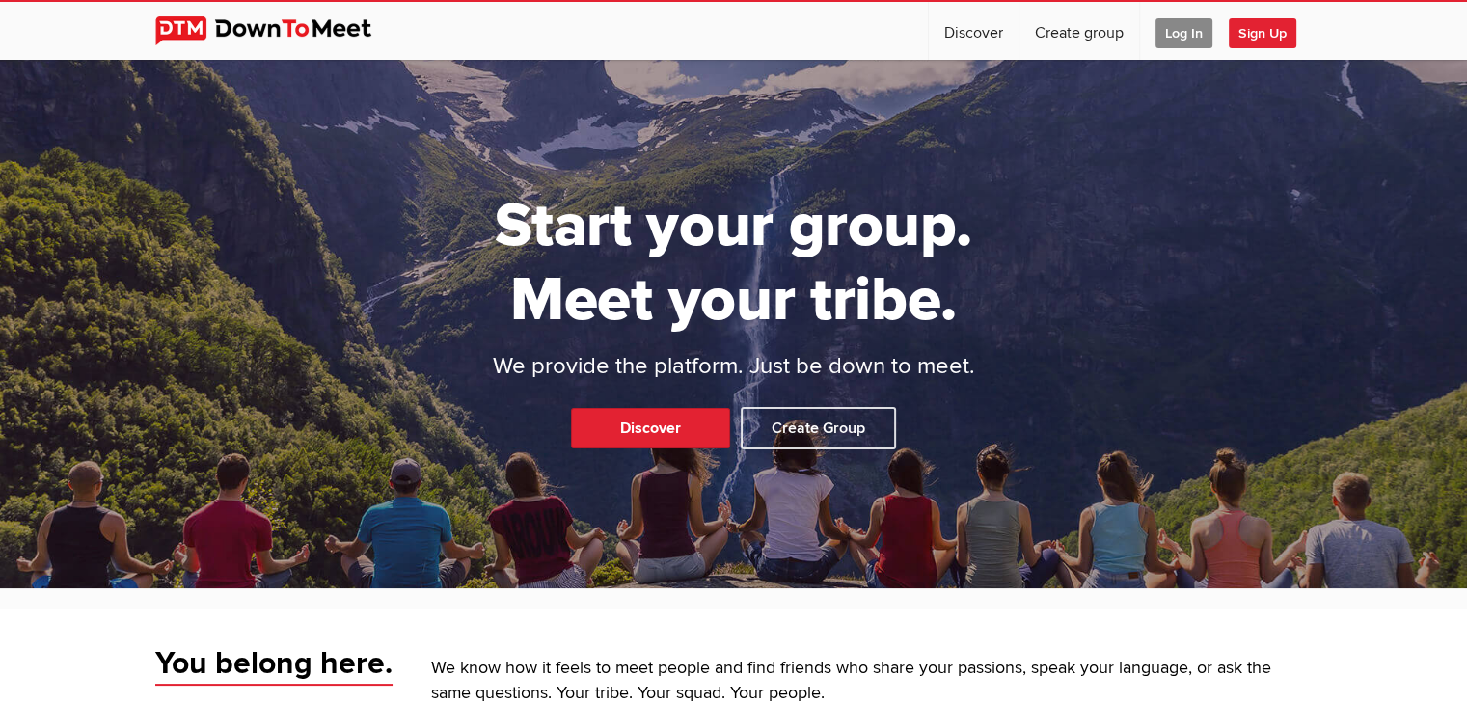
click at [1181, 32] on span "Log In" at bounding box center [1184, 33] width 57 height 30
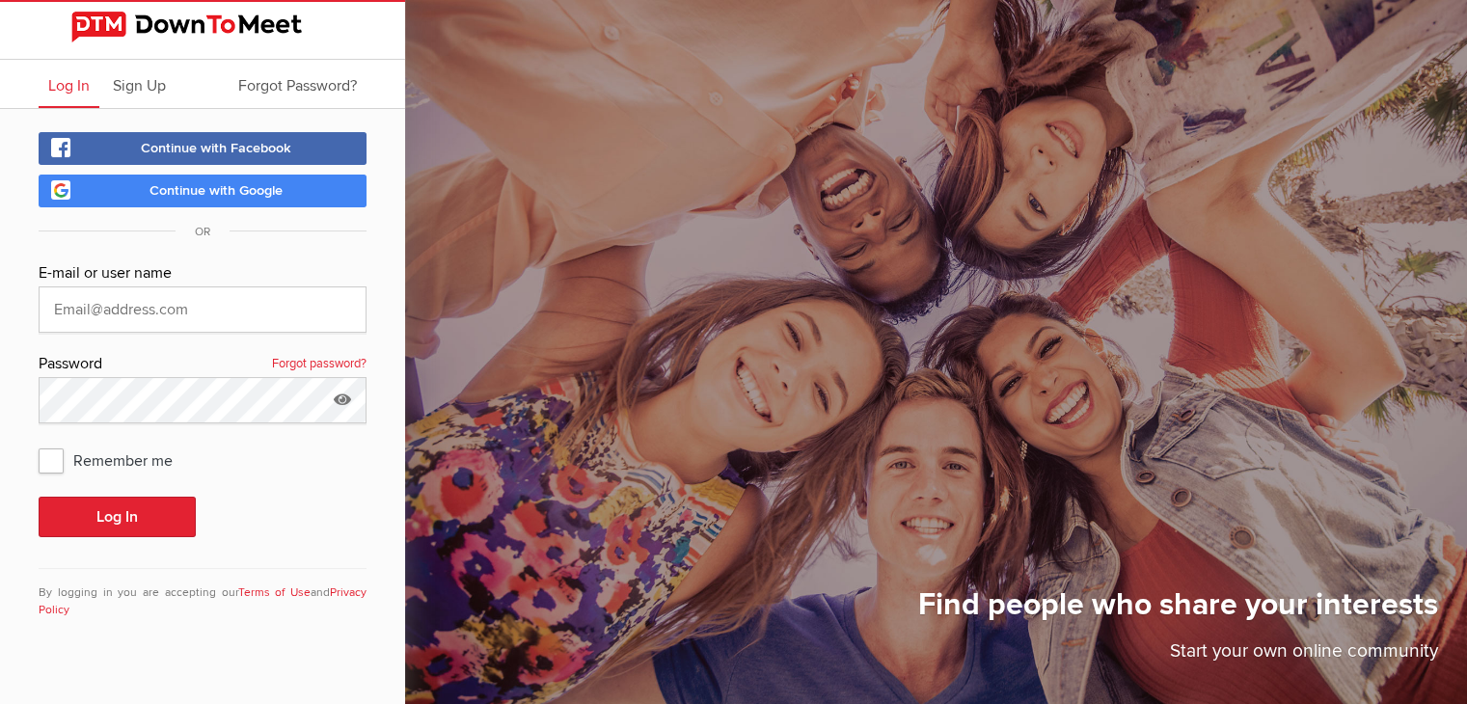
click at [249, 188] on span "Continue with Google" at bounding box center [216, 190] width 133 height 16
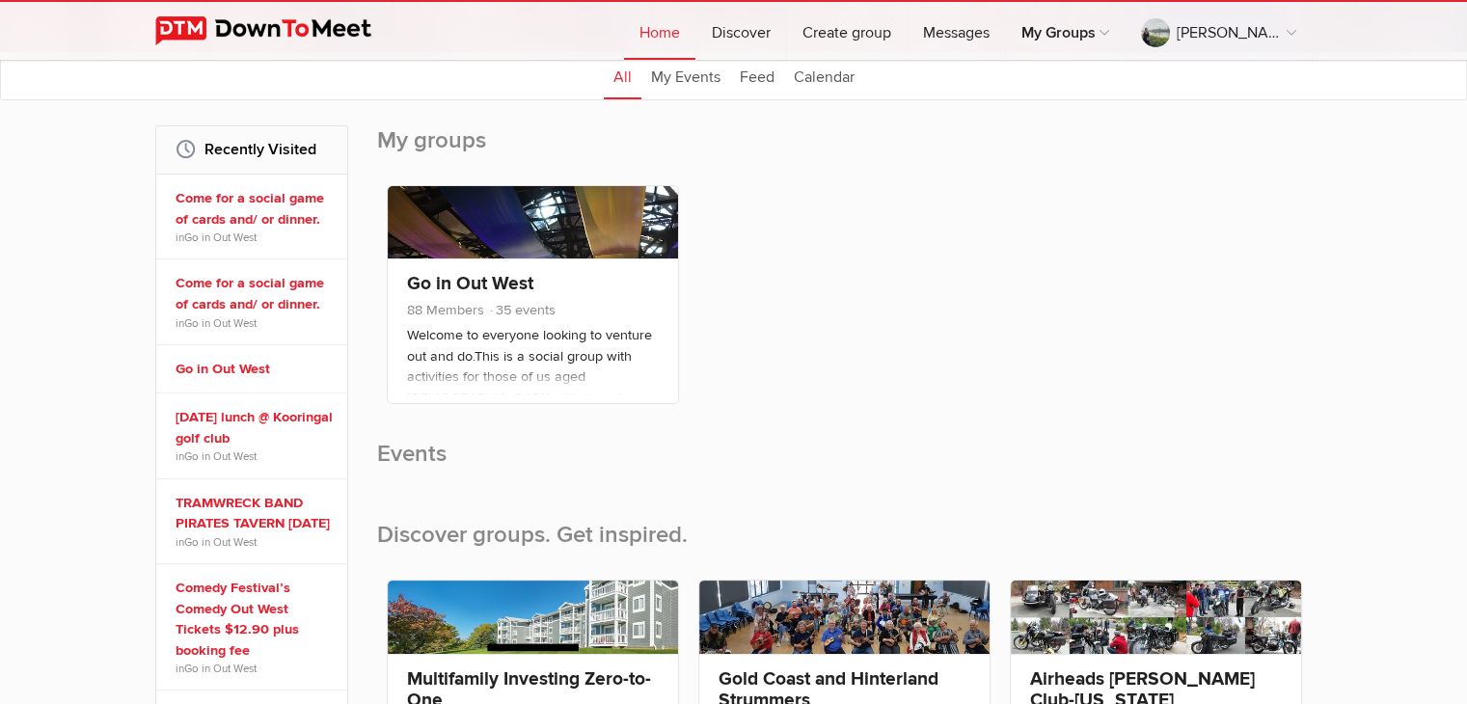
scroll to position [193, 0]
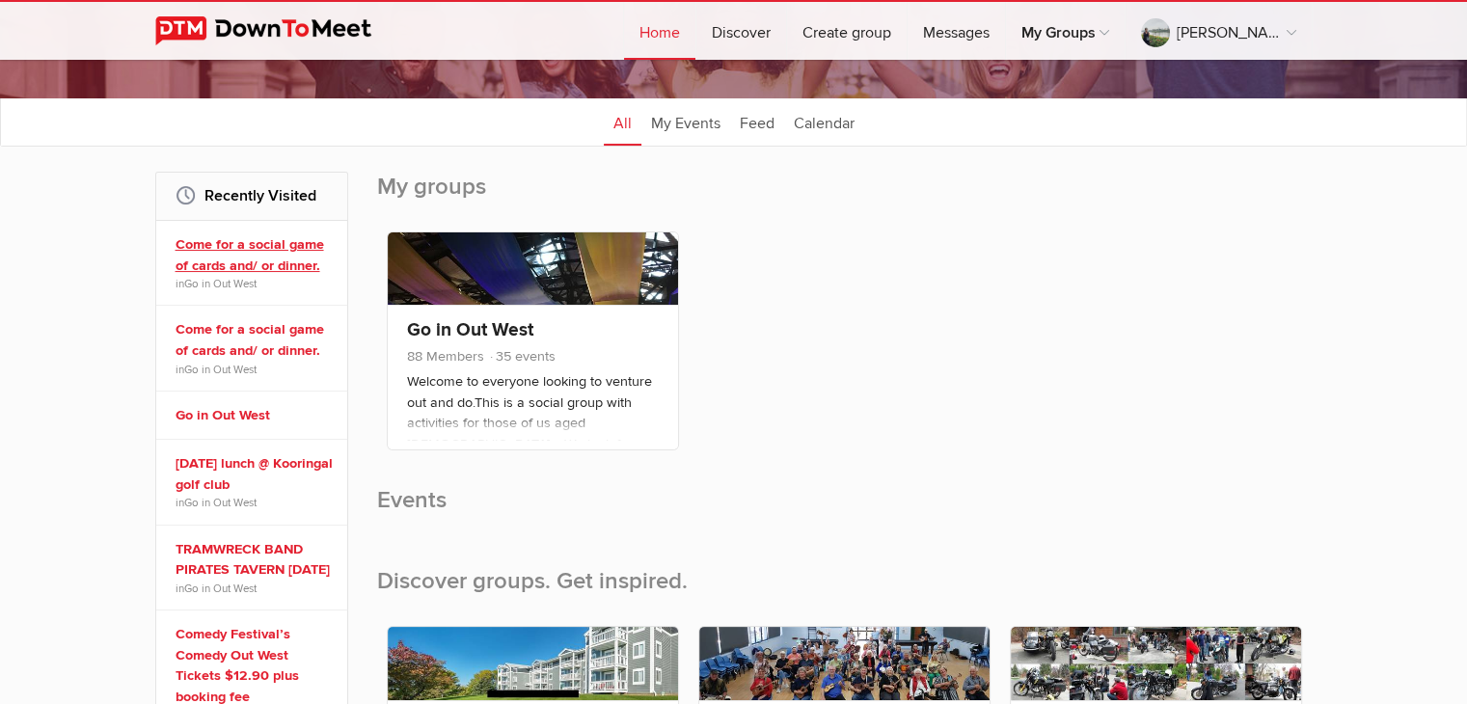
click at [278, 262] on link "Come for a social game of cards and/ or dinner." at bounding box center [255, 254] width 158 height 41
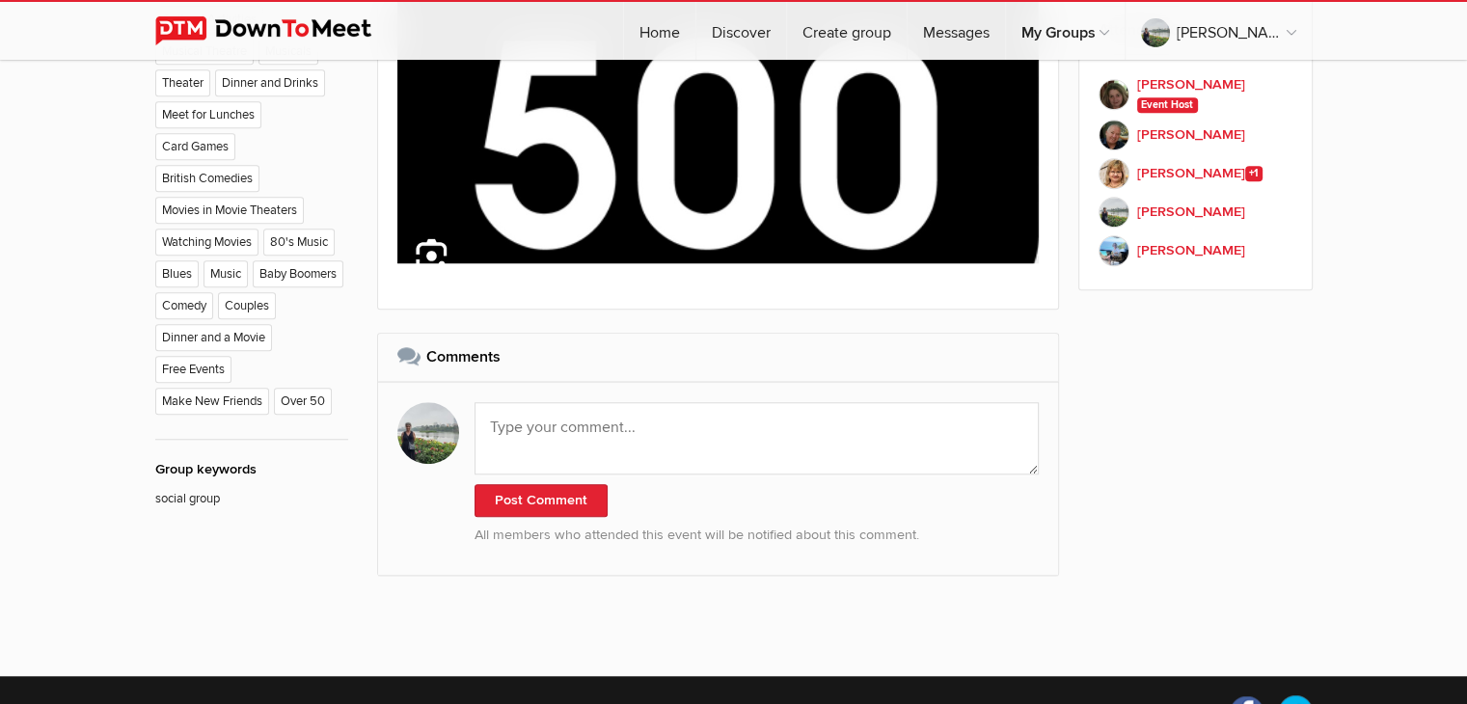
scroll to position [1447, 0]
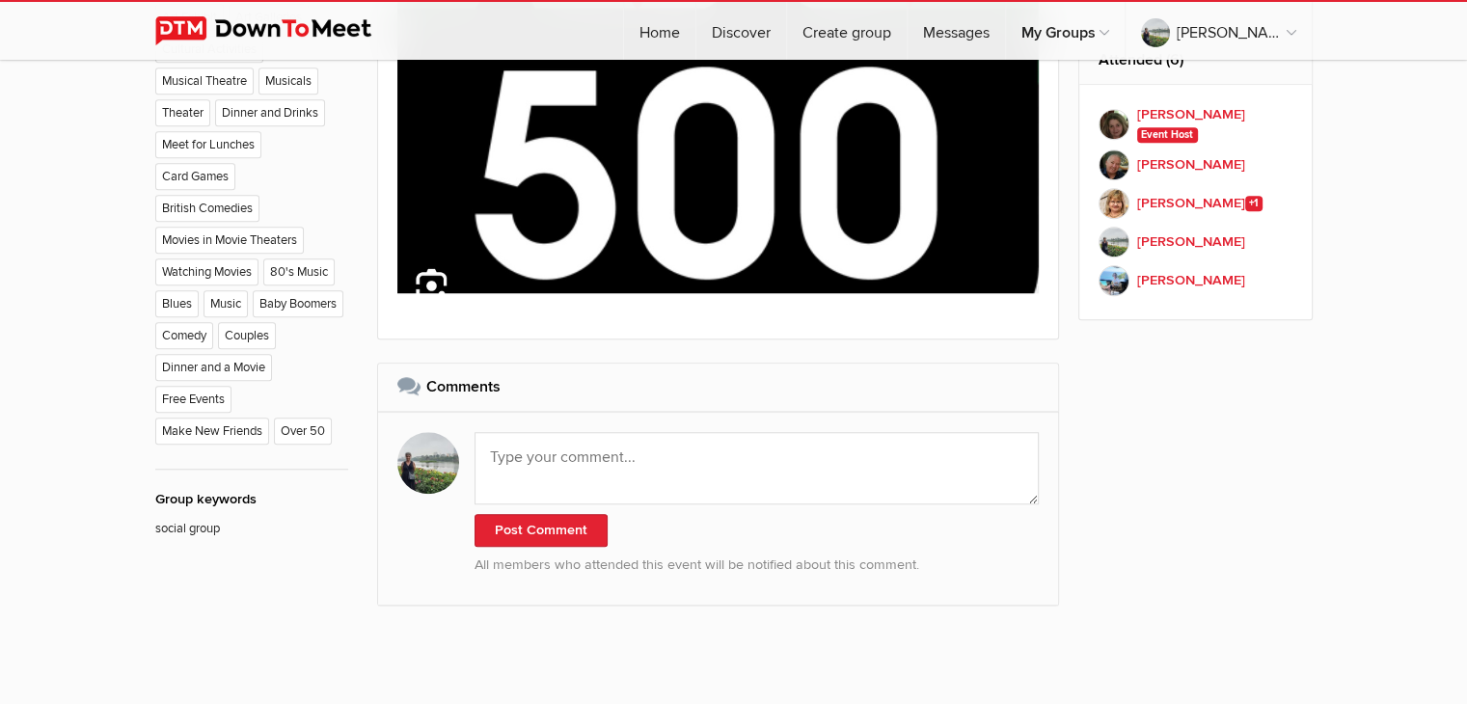
click at [316, 425] on li "Over 50" at bounding box center [305, 434] width 63 height 32
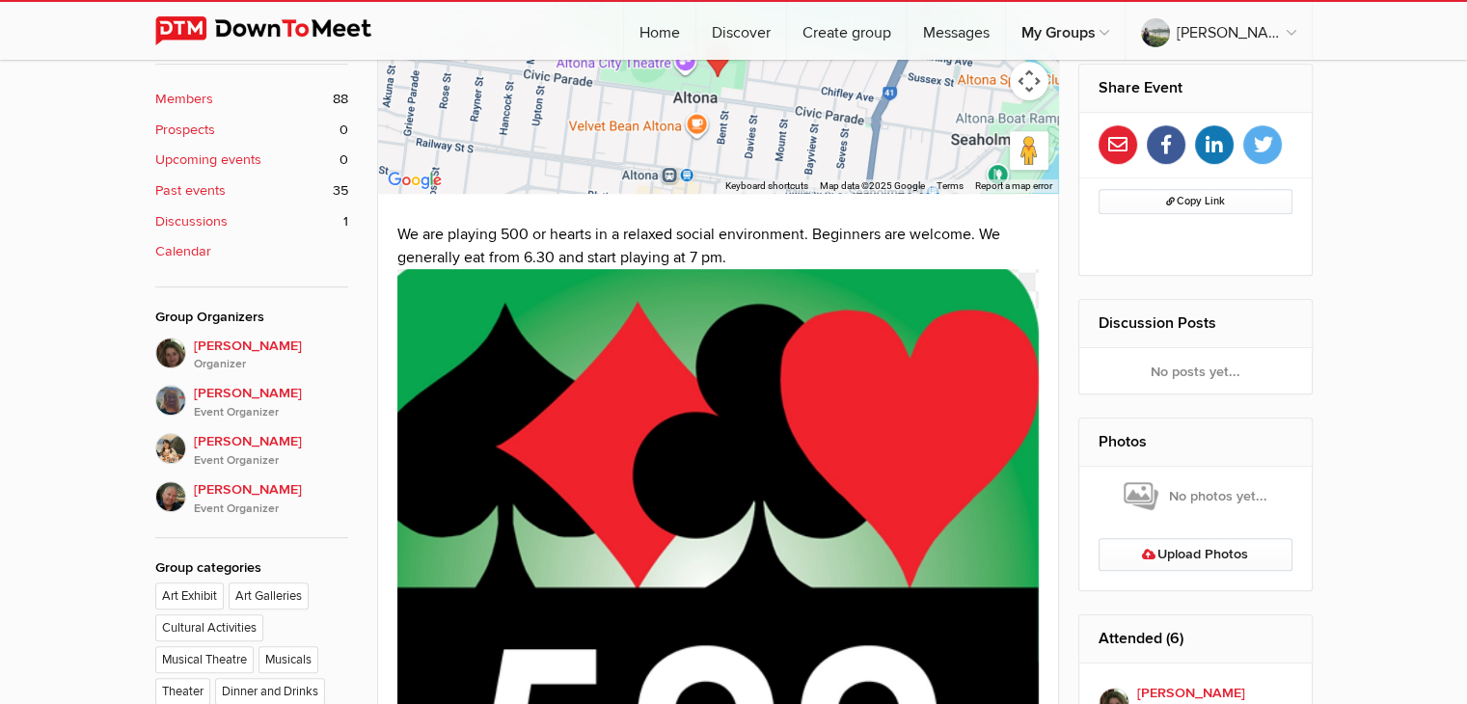
scroll to position [772, 0]
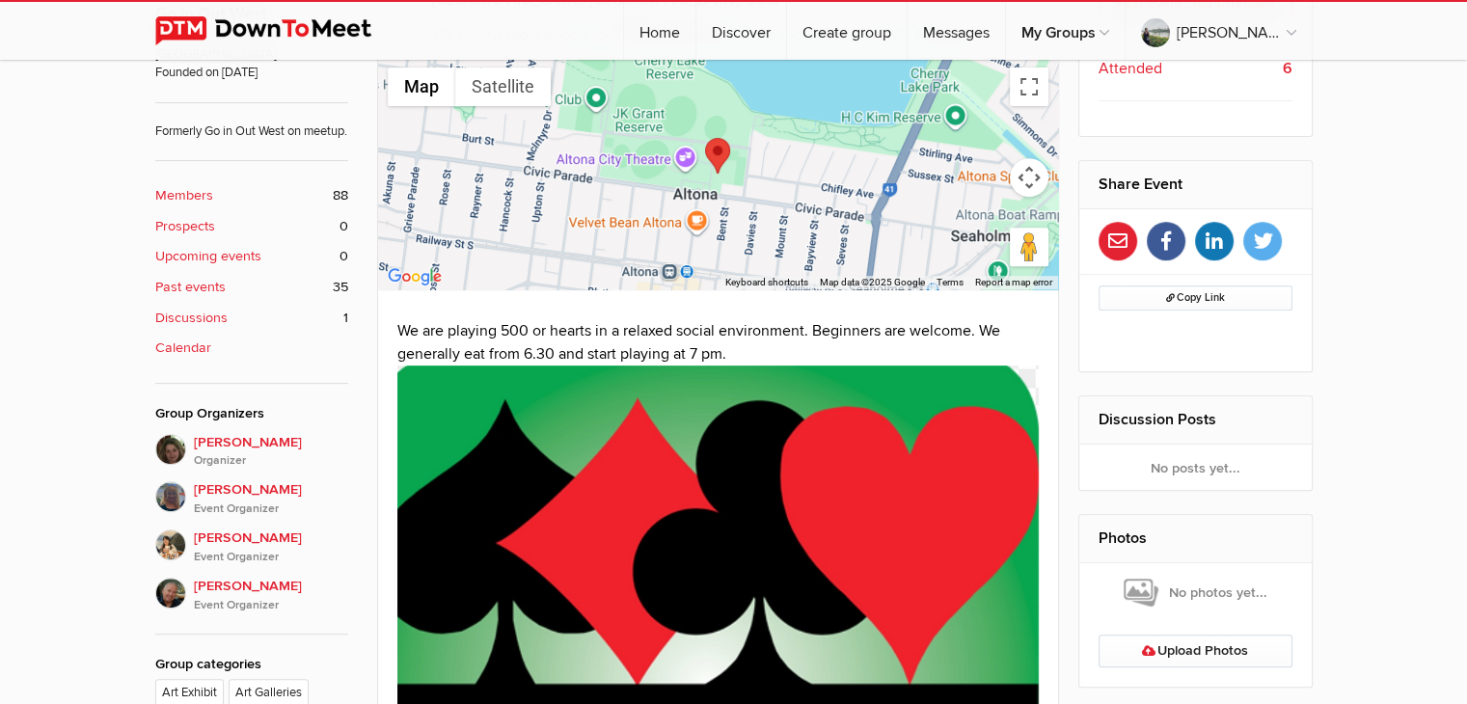
click at [220, 285] on b "Past events" at bounding box center [190, 287] width 70 height 21
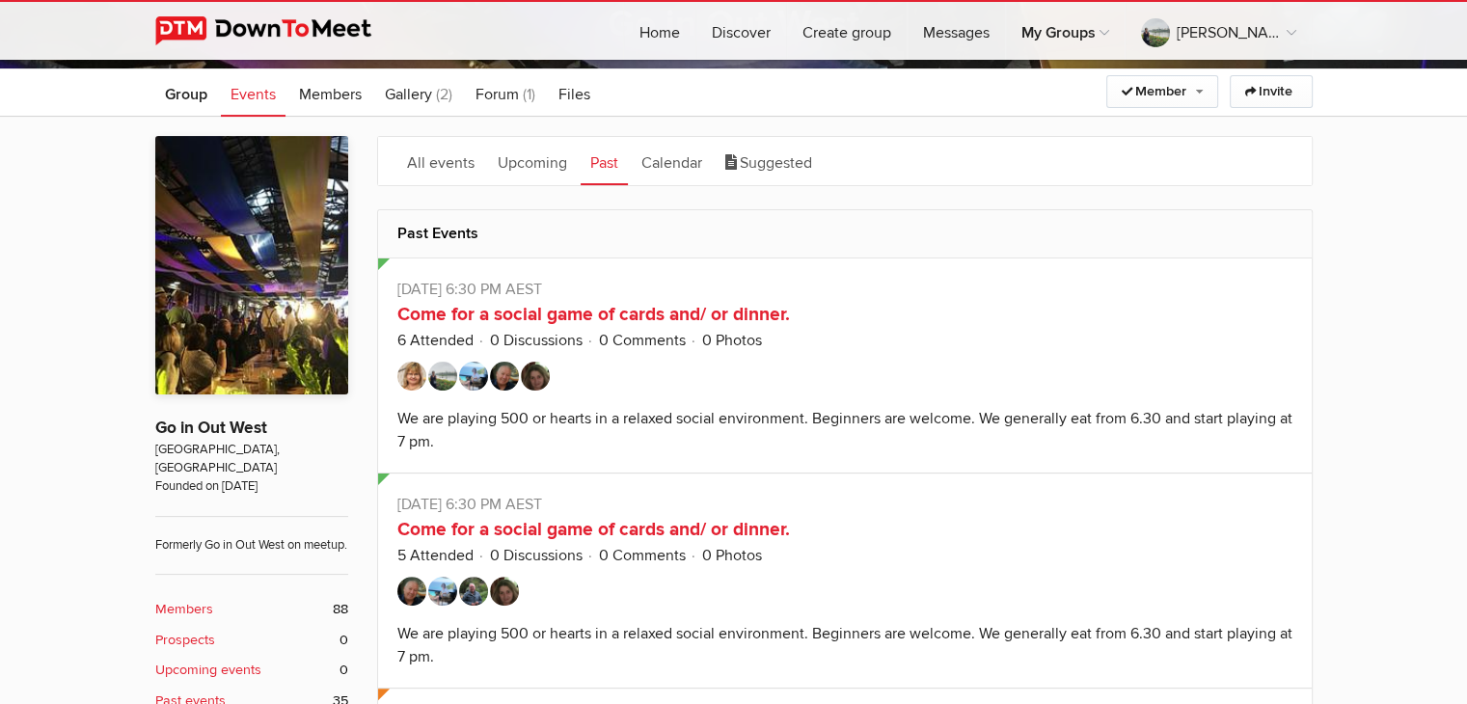
scroll to position [386, 0]
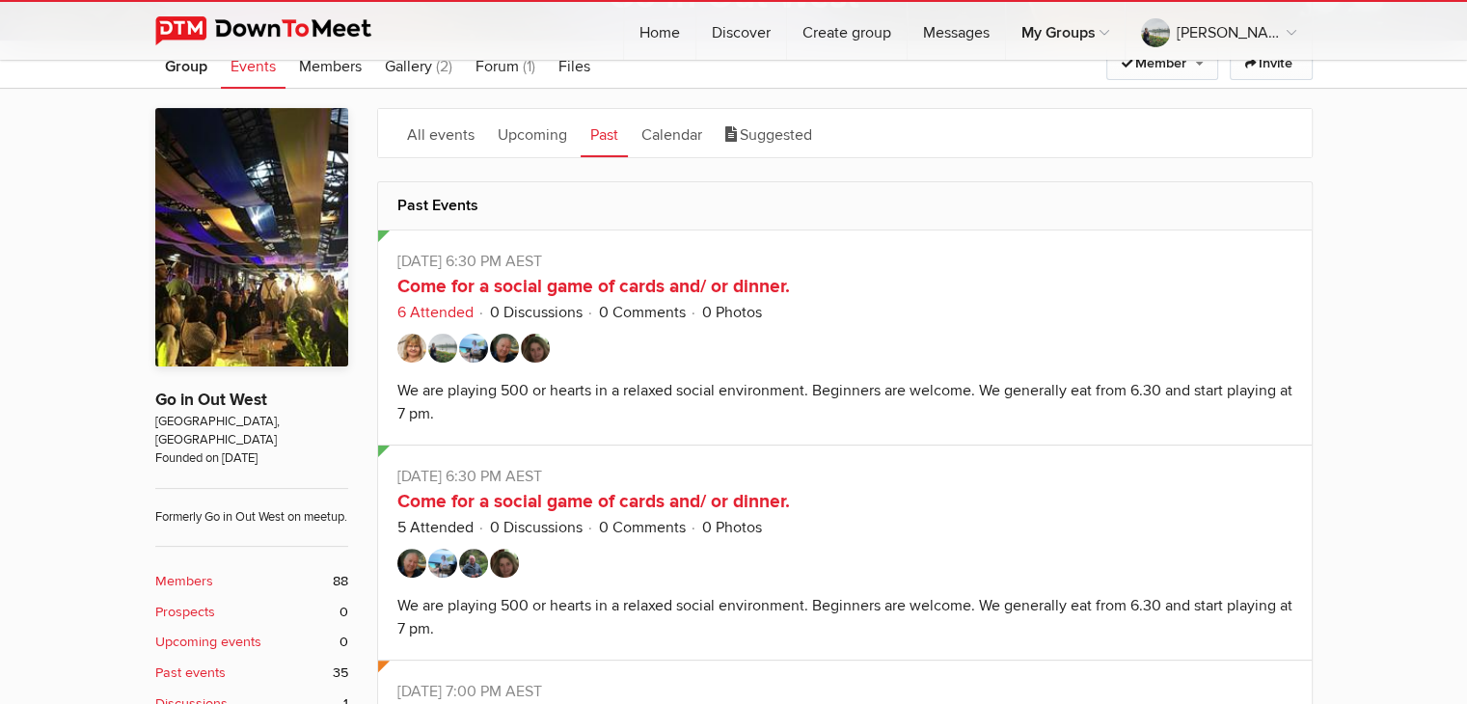
click at [440, 310] on link "6 Attended" at bounding box center [435, 312] width 76 height 19
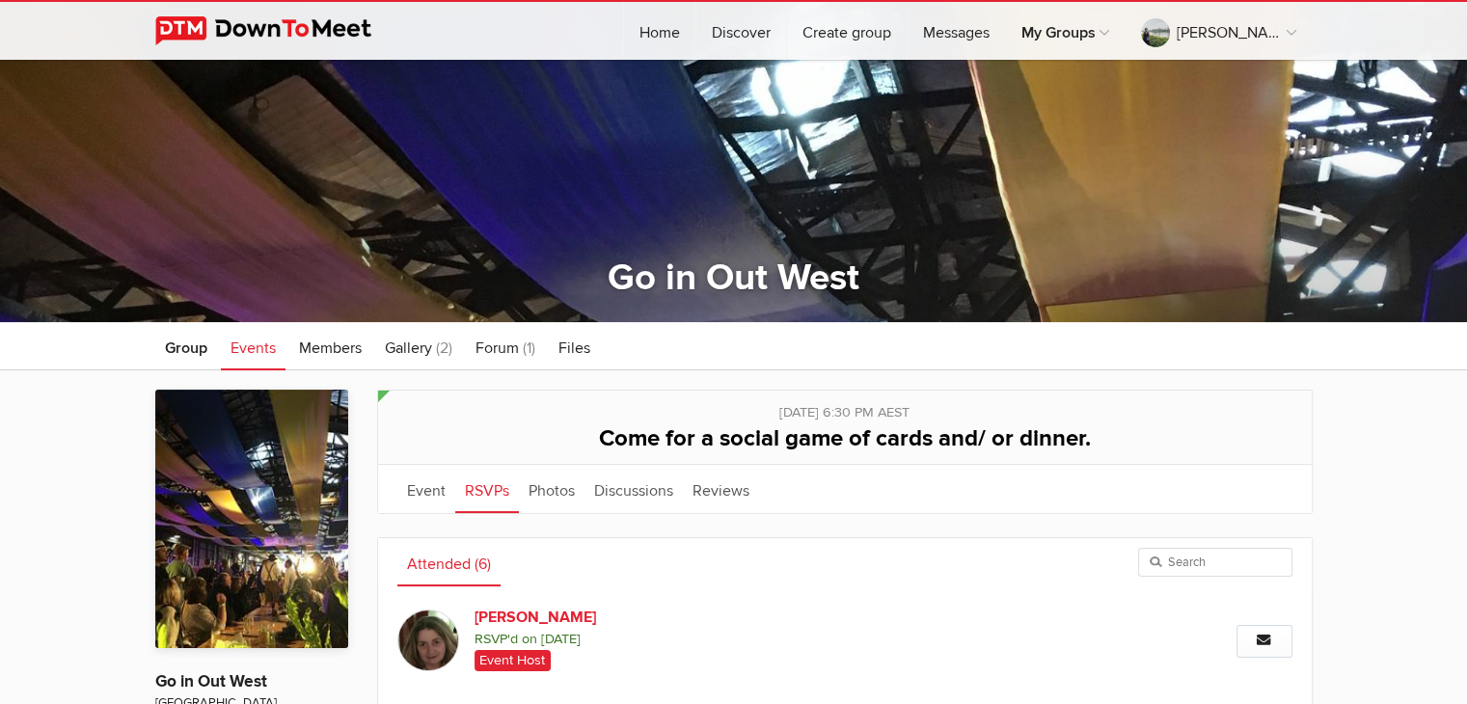
scroll to position [41, 0]
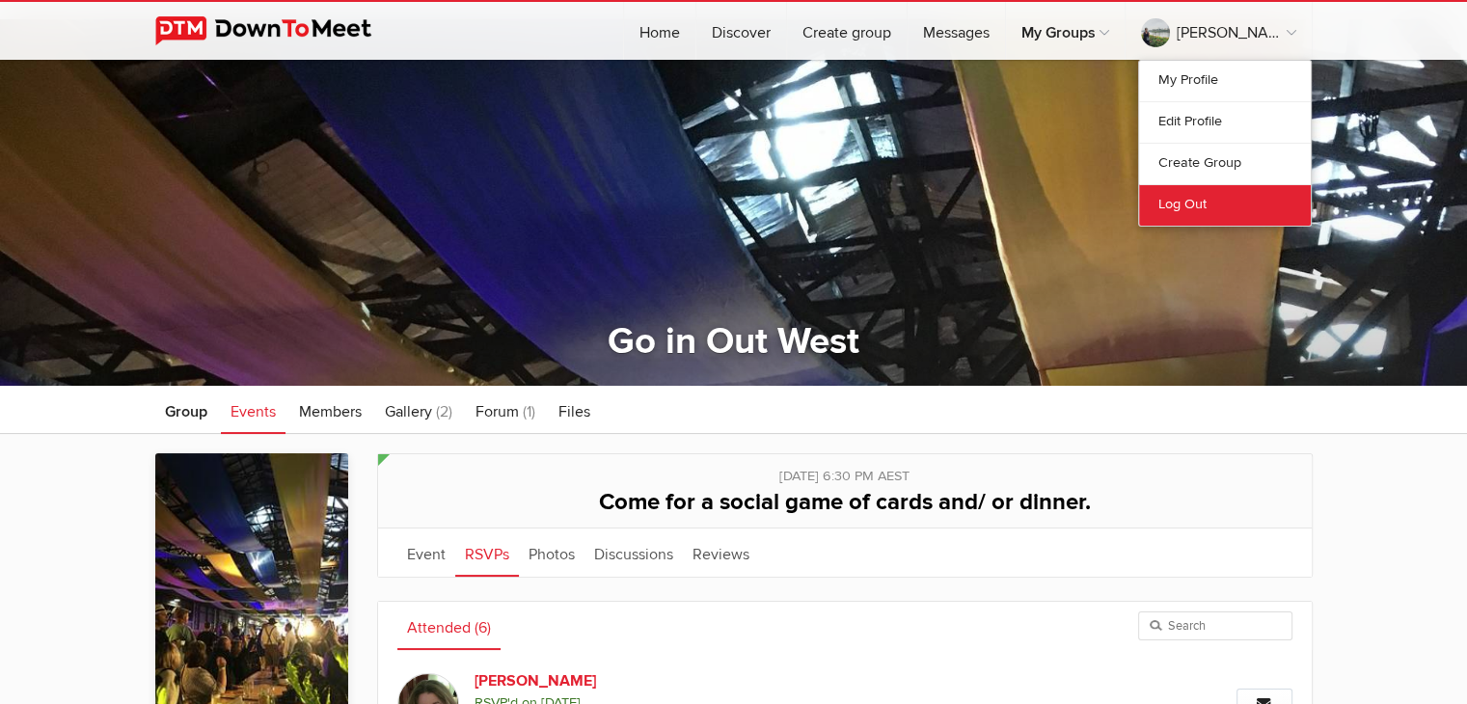
click at [1197, 198] on link "Log Out" at bounding box center [1225, 204] width 172 height 41
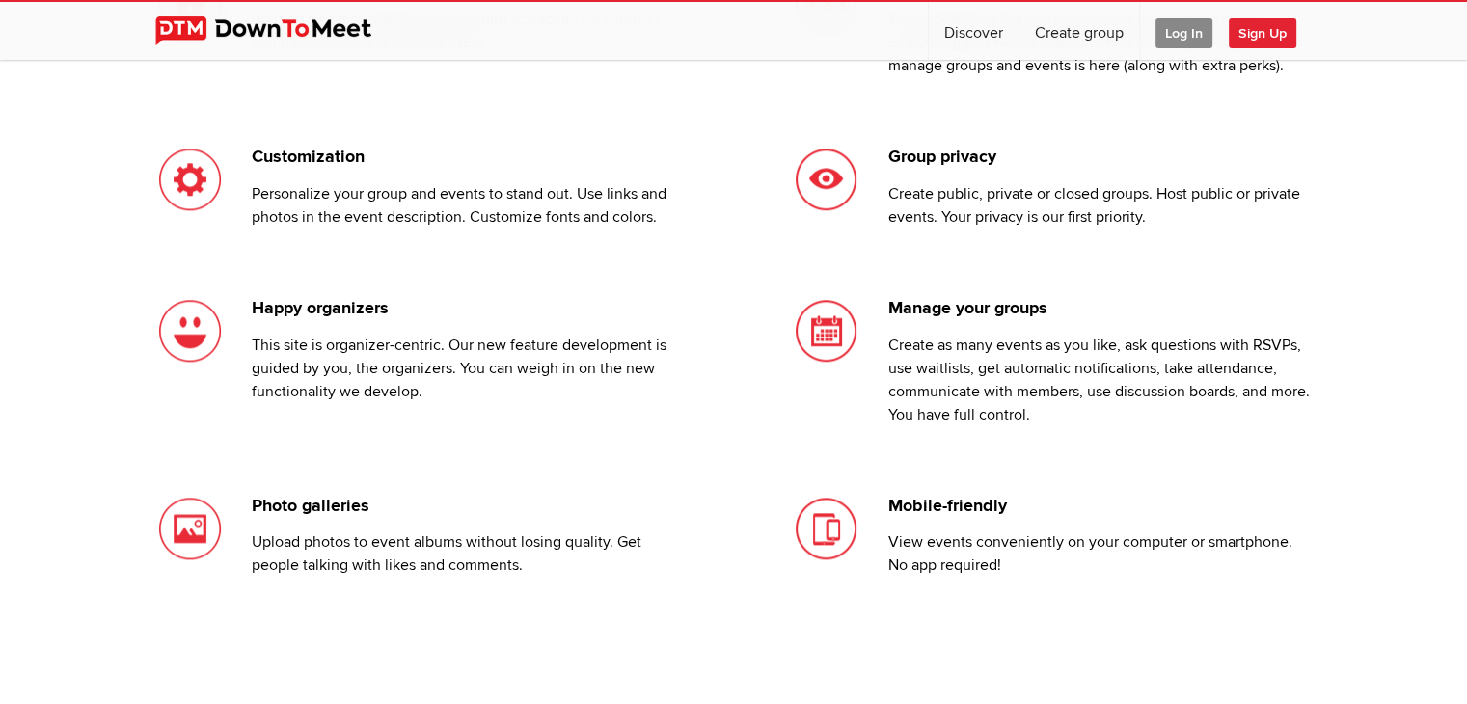
scroll to position [1833, 0]
